Goal: Task Accomplishment & Management: Manage account settings

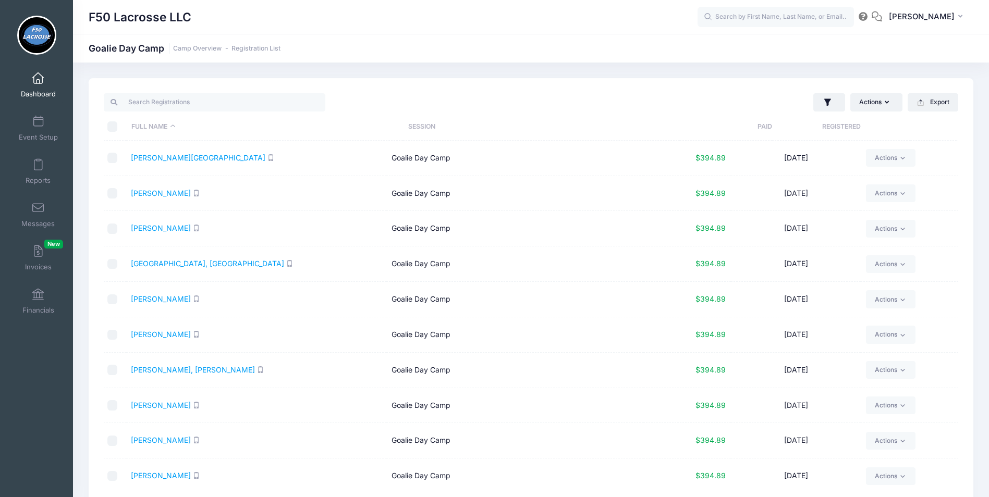
select select "10"
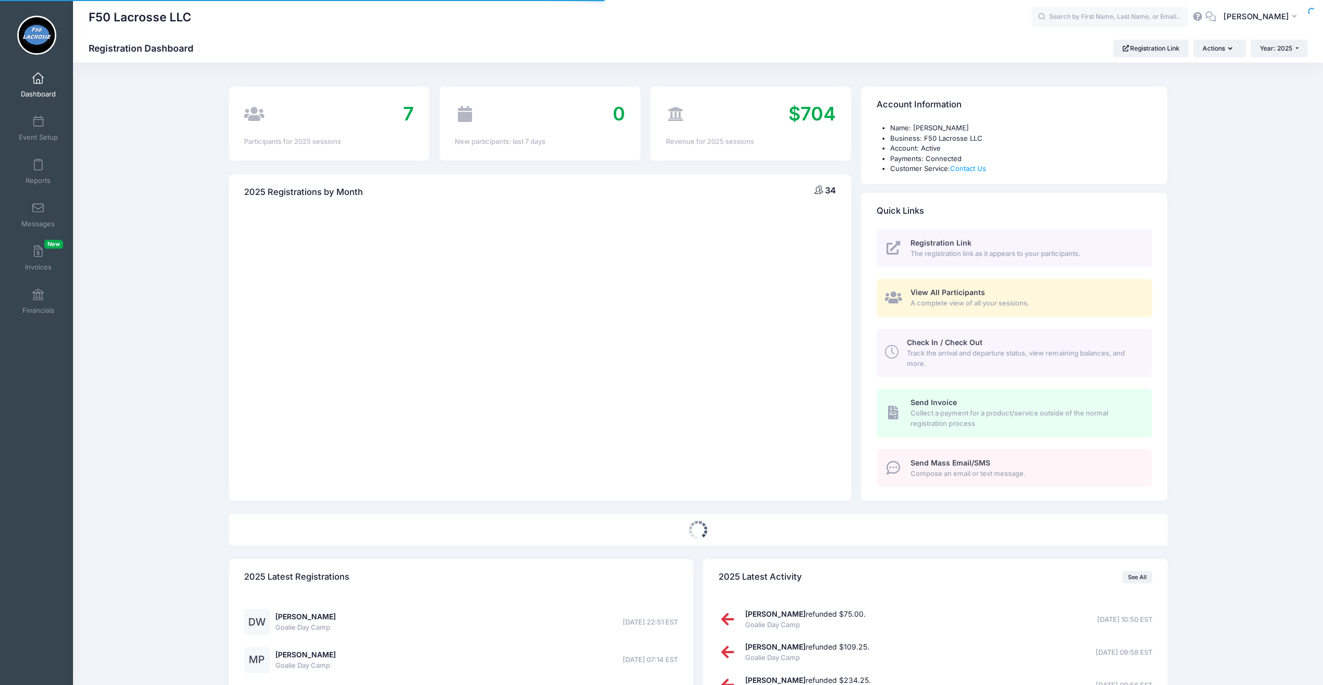
select select
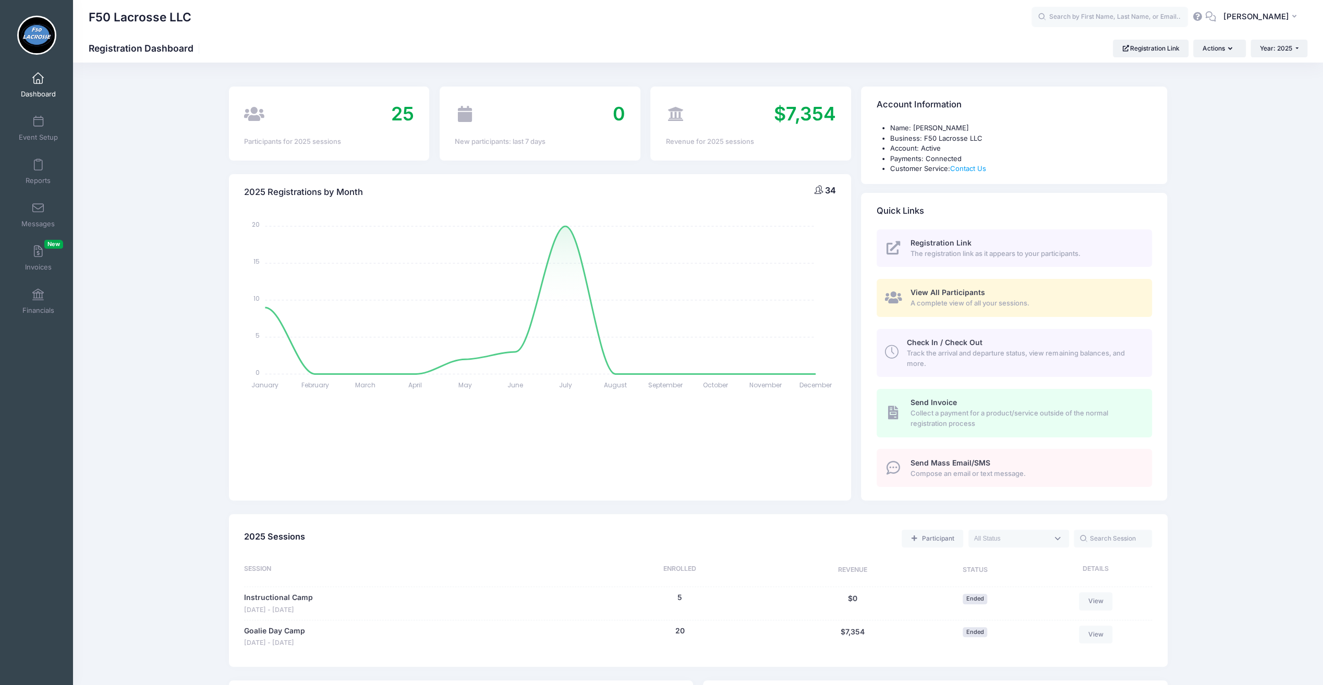
scroll to position [261, 0]
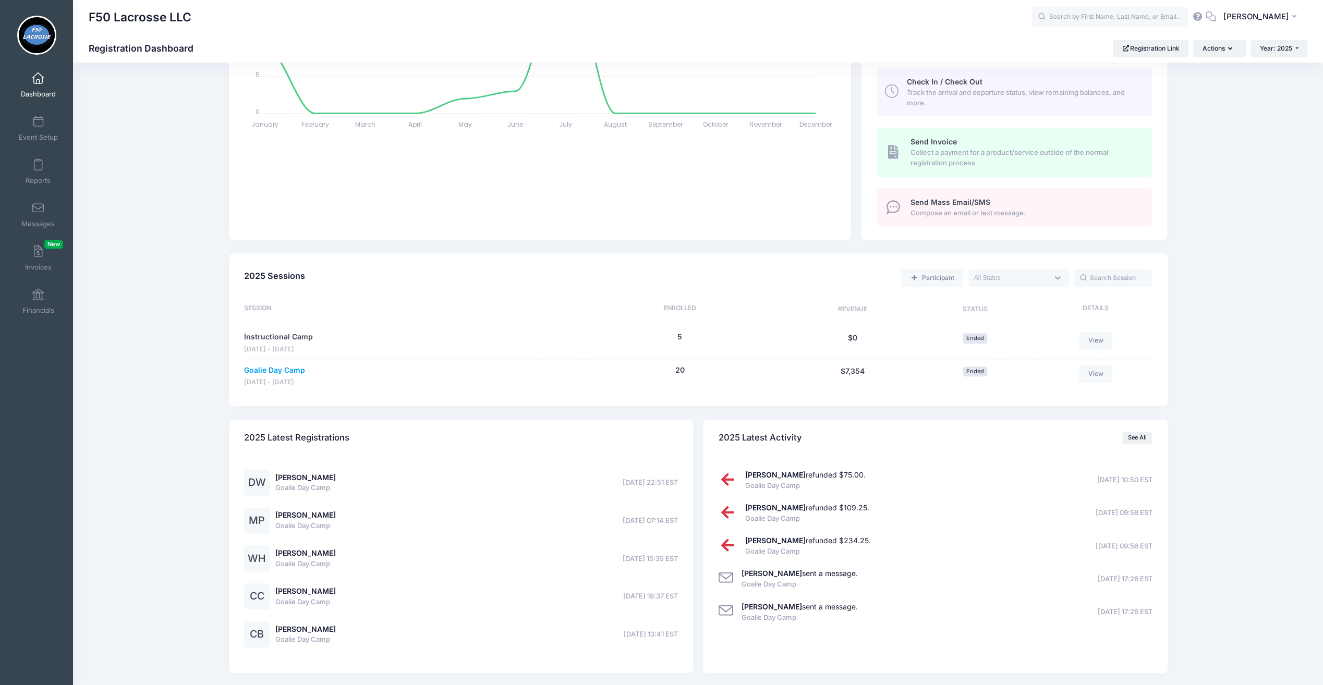
click at [293, 368] on link "Goalie Day Camp" at bounding box center [274, 370] width 61 height 11
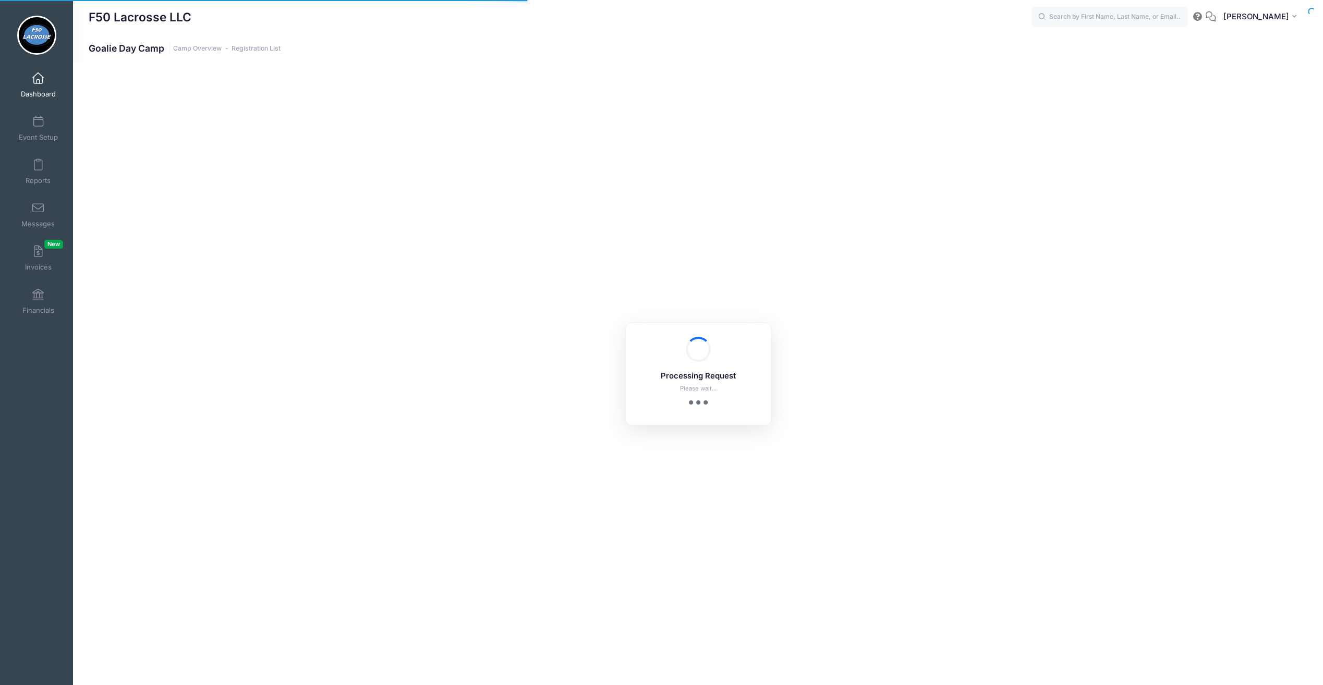
select select "10"
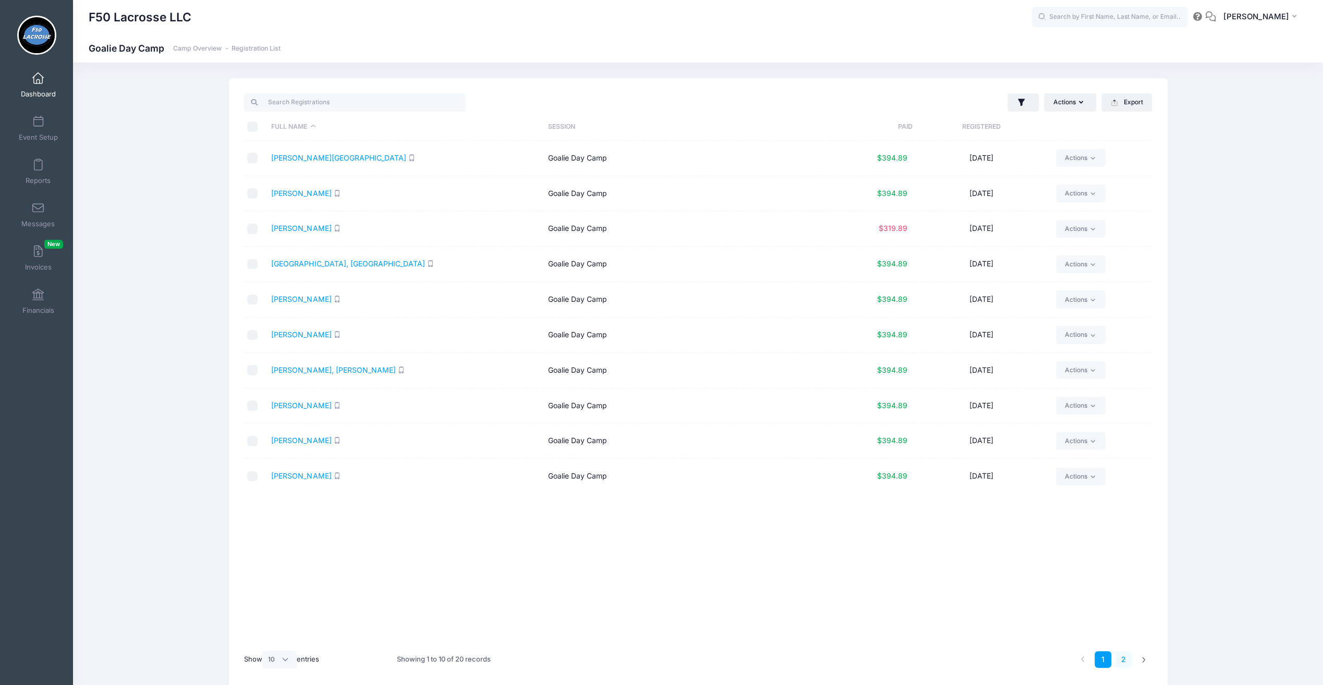
click at [1126, 661] on link "2" at bounding box center [1123, 659] width 17 height 17
click at [292, 471] on link "Ziegler, Patrick" at bounding box center [301, 475] width 60 height 9
click at [1102, 661] on link "1" at bounding box center [1102, 659] width 17 height 17
click at [1126, 661] on link "2" at bounding box center [1123, 659] width 17 height 17
click at [1103, 657] on link "1" at bounding box center [1102, 659] width 17 height 17
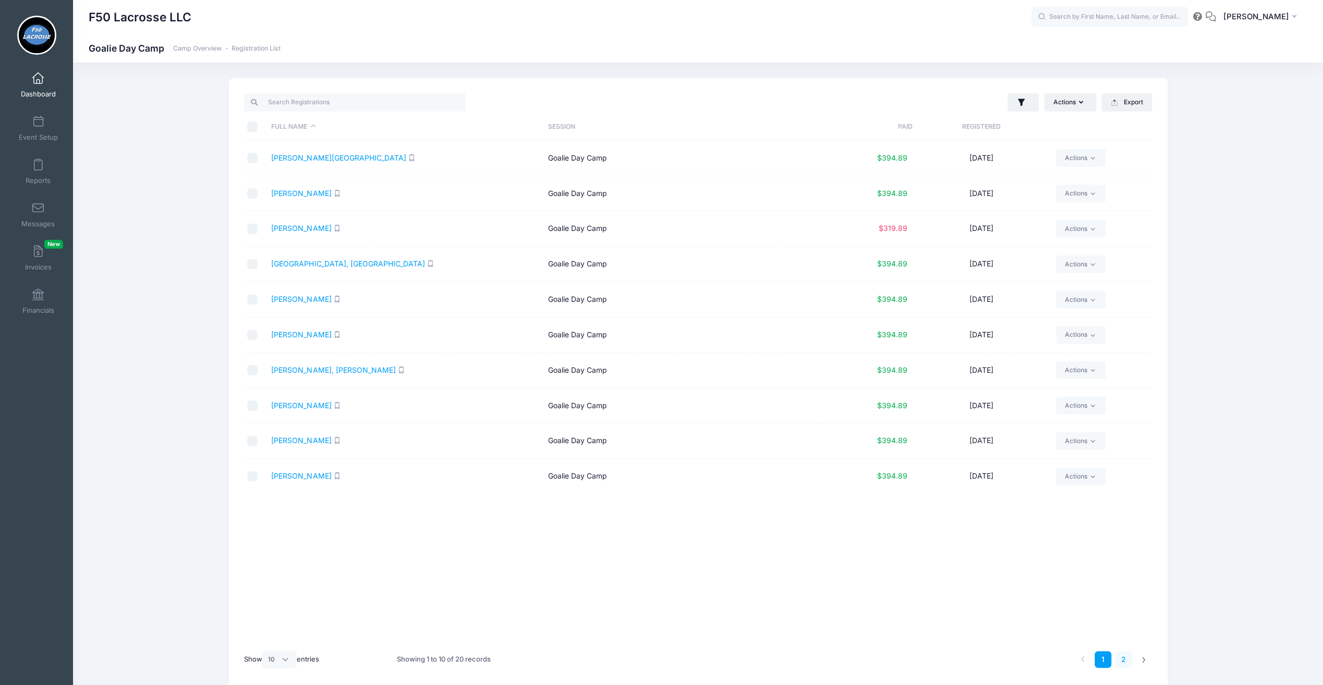
click at [1121, 655] on link "2" at bounding box center [1123, 659] width 17 height 17
click at [308, 229] on link "Mammarello, Matt" at bounding box center [301, 228] width 60 height 9
click at [305, 155] on link "[PERSON_NAME]" at bounding box center [301, 157] width 60 height 9
